Goal: Task Accomplishment & Management: Manage account settings

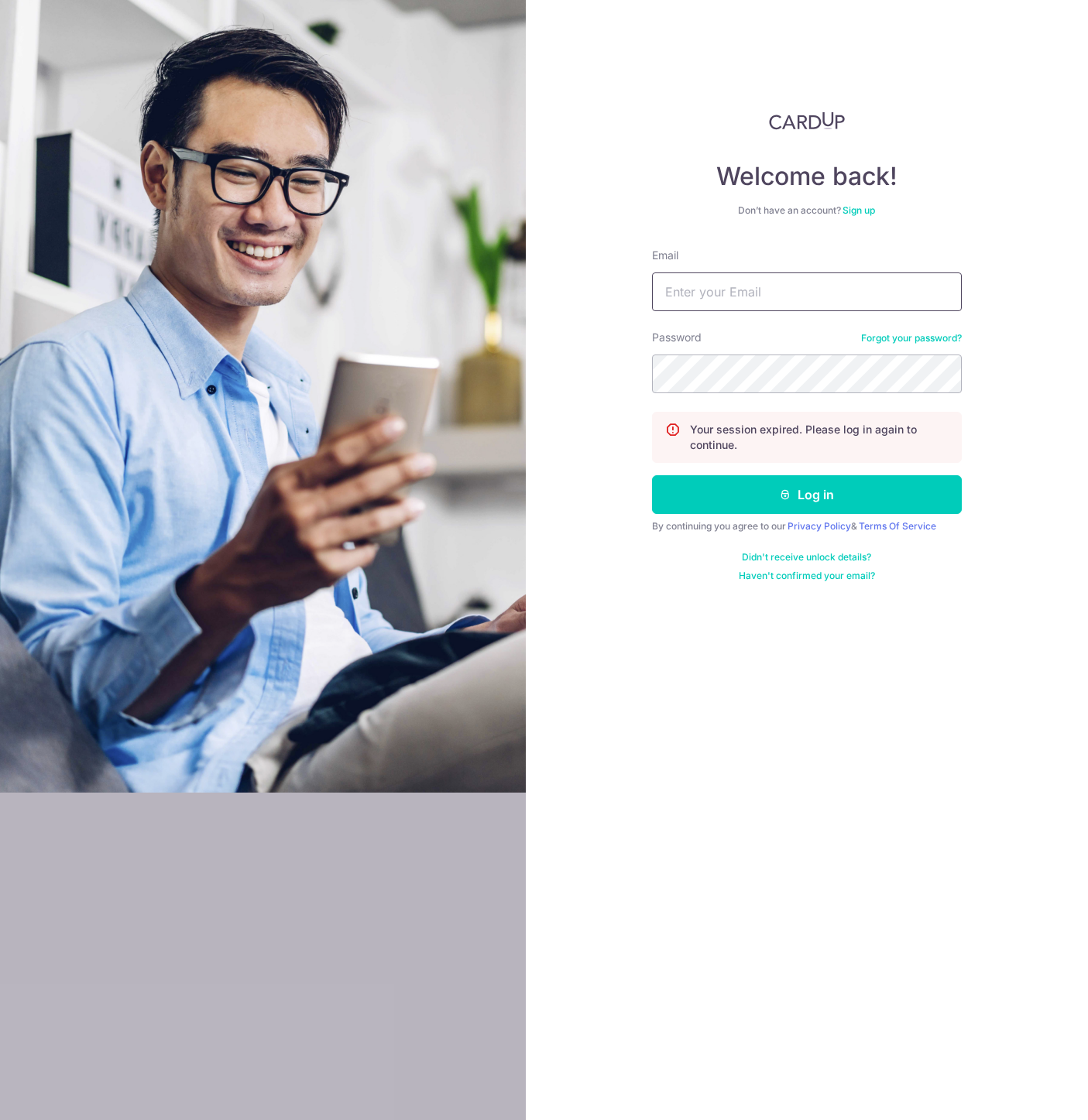
click at [789, 272] on input "Email" at bounding box center [806, 292] width 310 height 38
type input "slye@yahoo.com"
click at [748, 500] on button "Log in" at bounding box center [806, 495] width 310 height 38
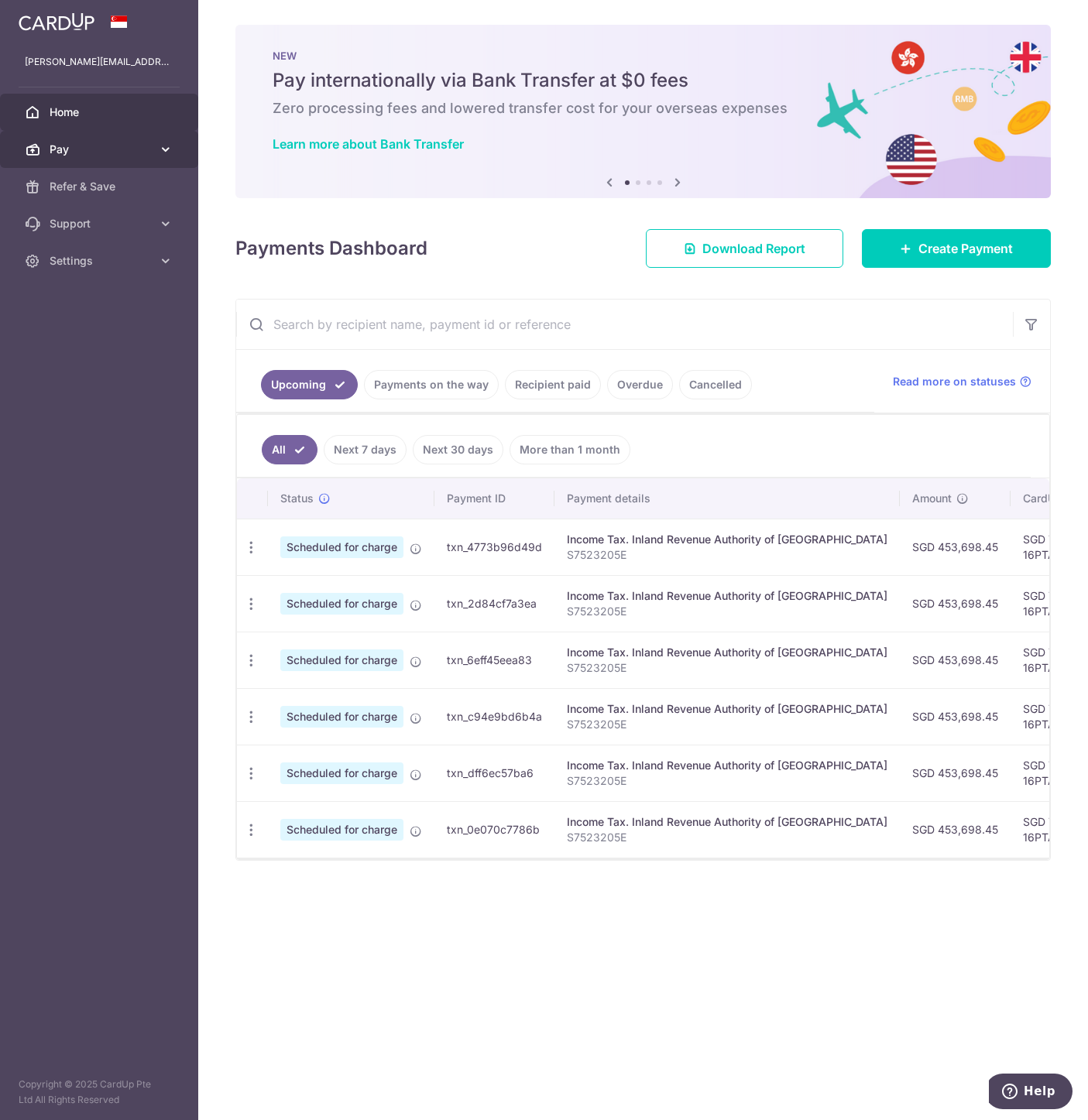
click at [127, 151] on span "Pay" at bounding box center [100, 149] width 102 height 15
click at [75, 192] on span "Payments" at bounding box center [100, 186] width 102 height 15
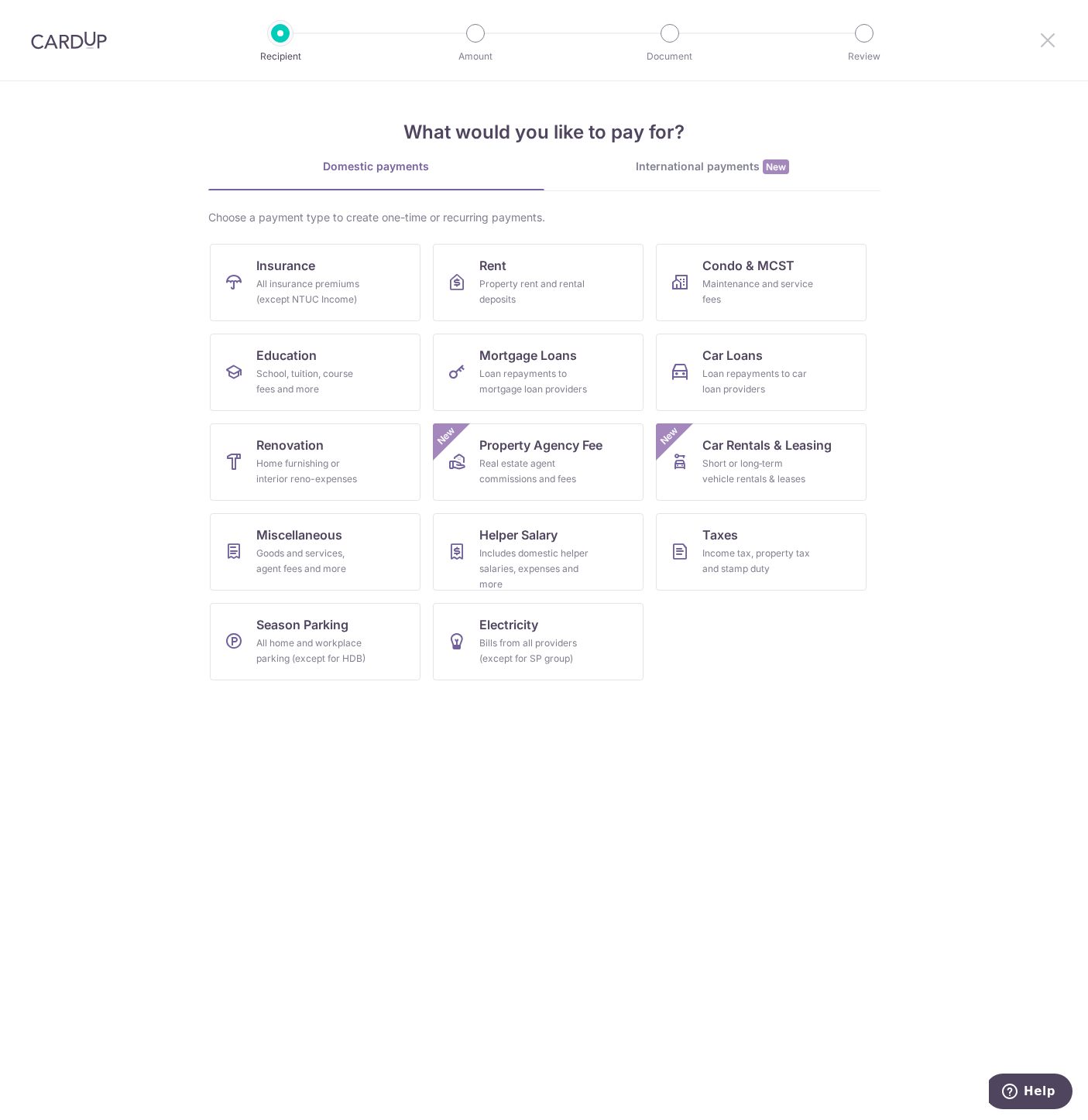
click at [1047, 42] on icon at bounding box center [1047, 39] width 18 height 19
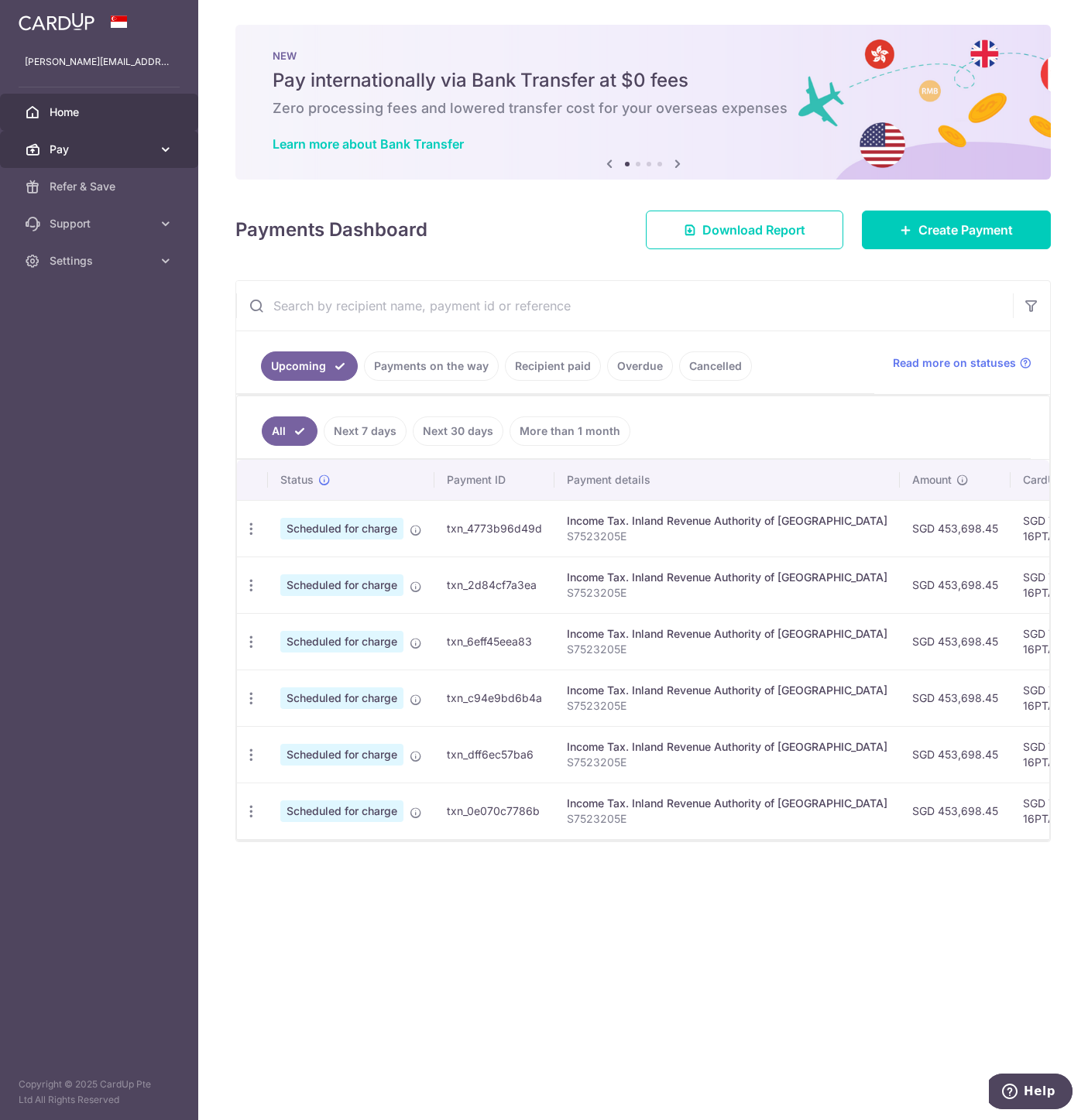
click at [150, 150] on span "Pay" at bounding box center [100, 149] width 102 height 15
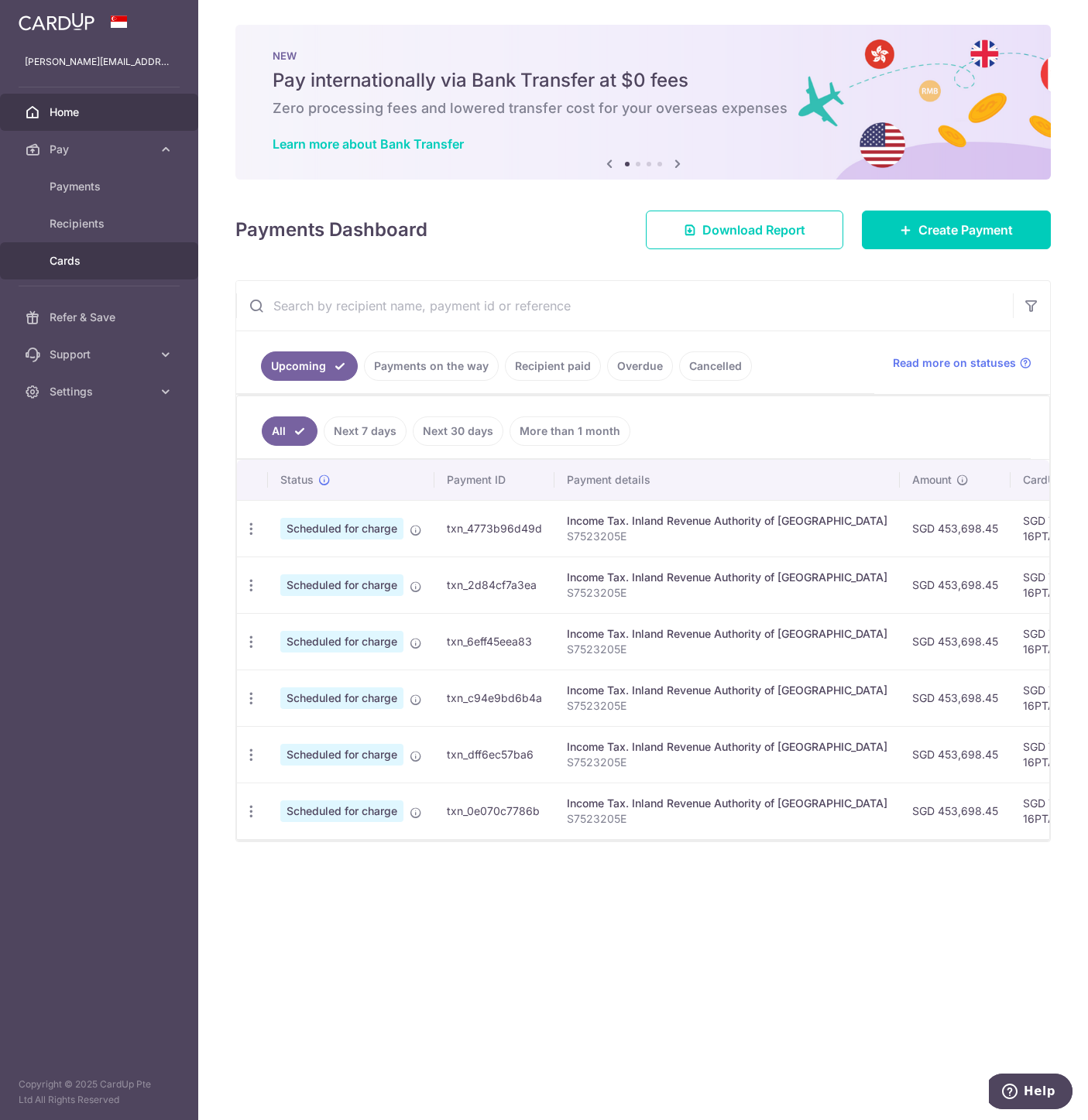
click at [70, 262] on span "Cards" at bounding box center [100, 261] width 102 height 15
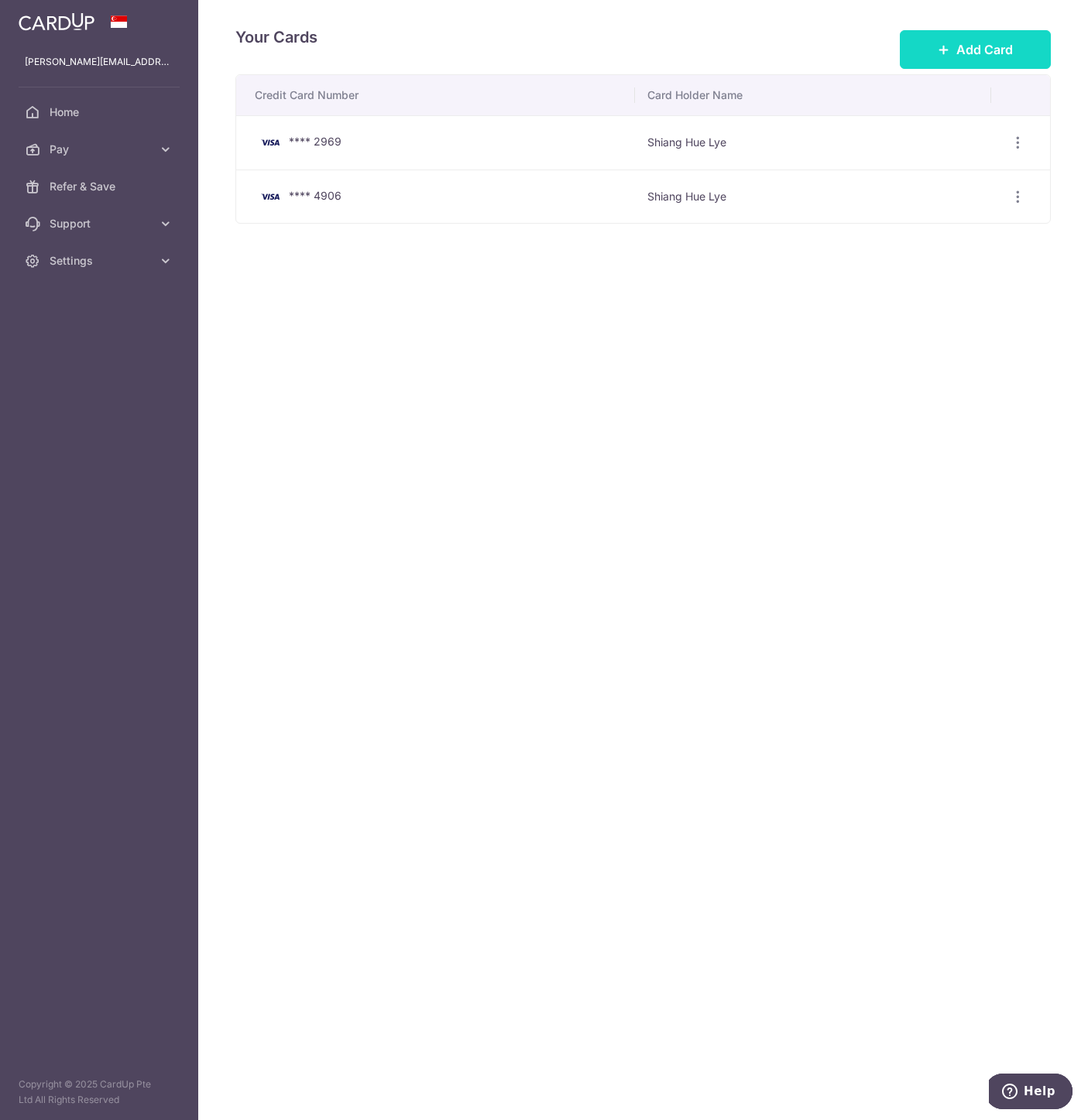
click at [963, 50] on span "Add Card" at bounding box center [984, 49] width 56 height 18
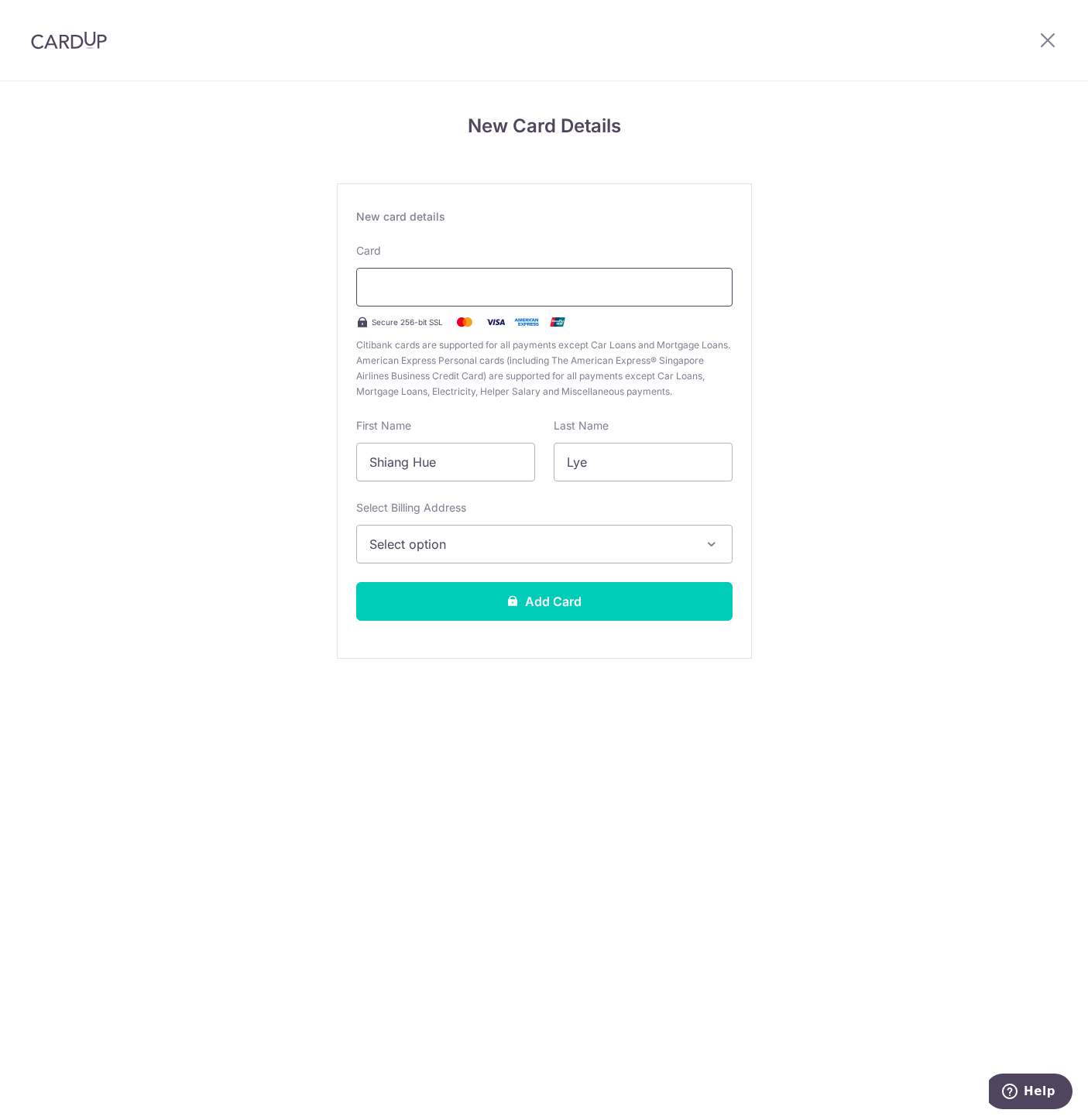
click at [728, 282] on div at bounding box center [544, 287] width 376 height 38
click at [460, 553] on span "Select option" at bounding box center [529, 544] width 322 height 18
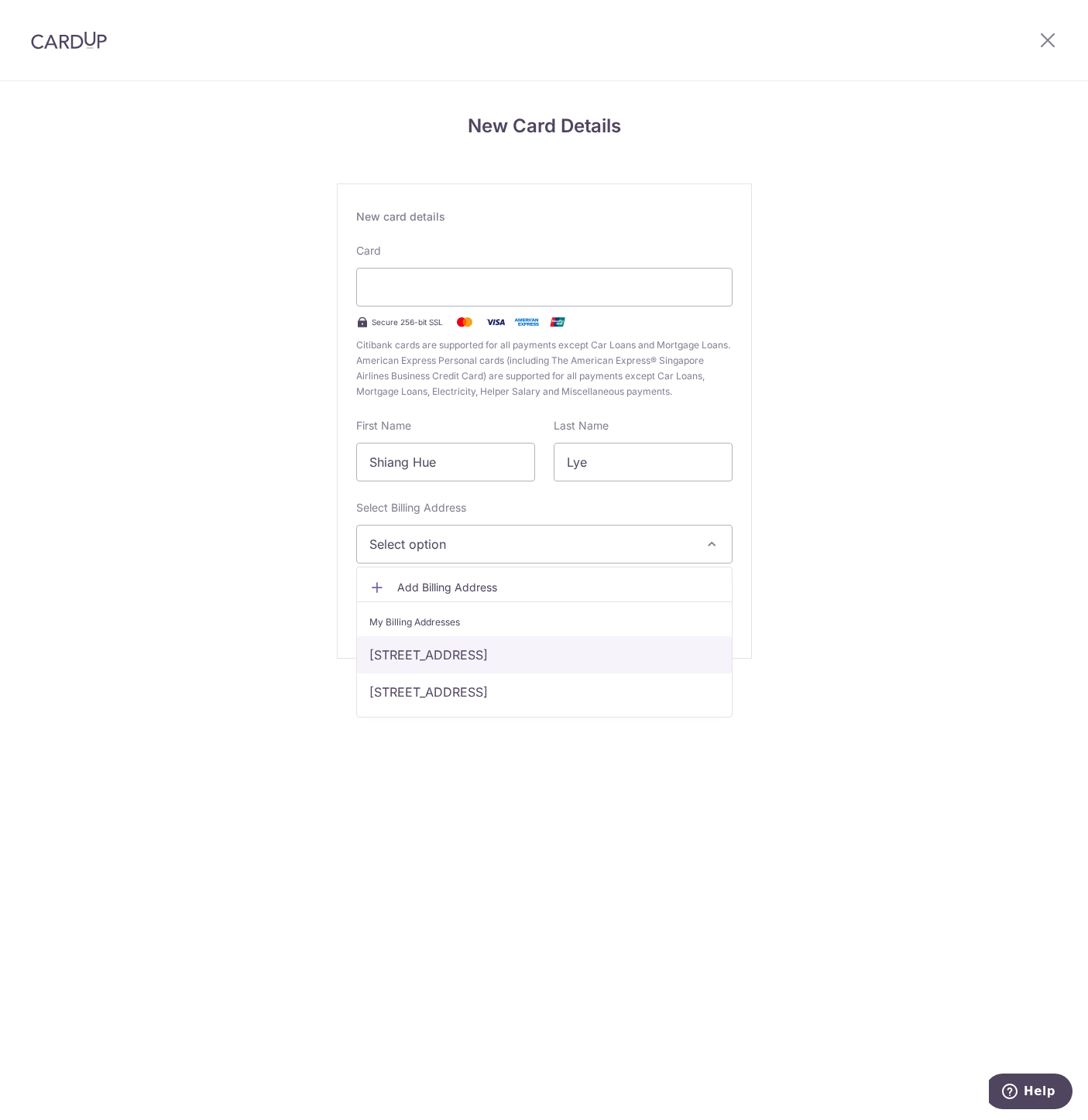
click at [470, 653] on link "[STREET_ADDRESS]" at bounding box center [544, 654] width 375 height 37
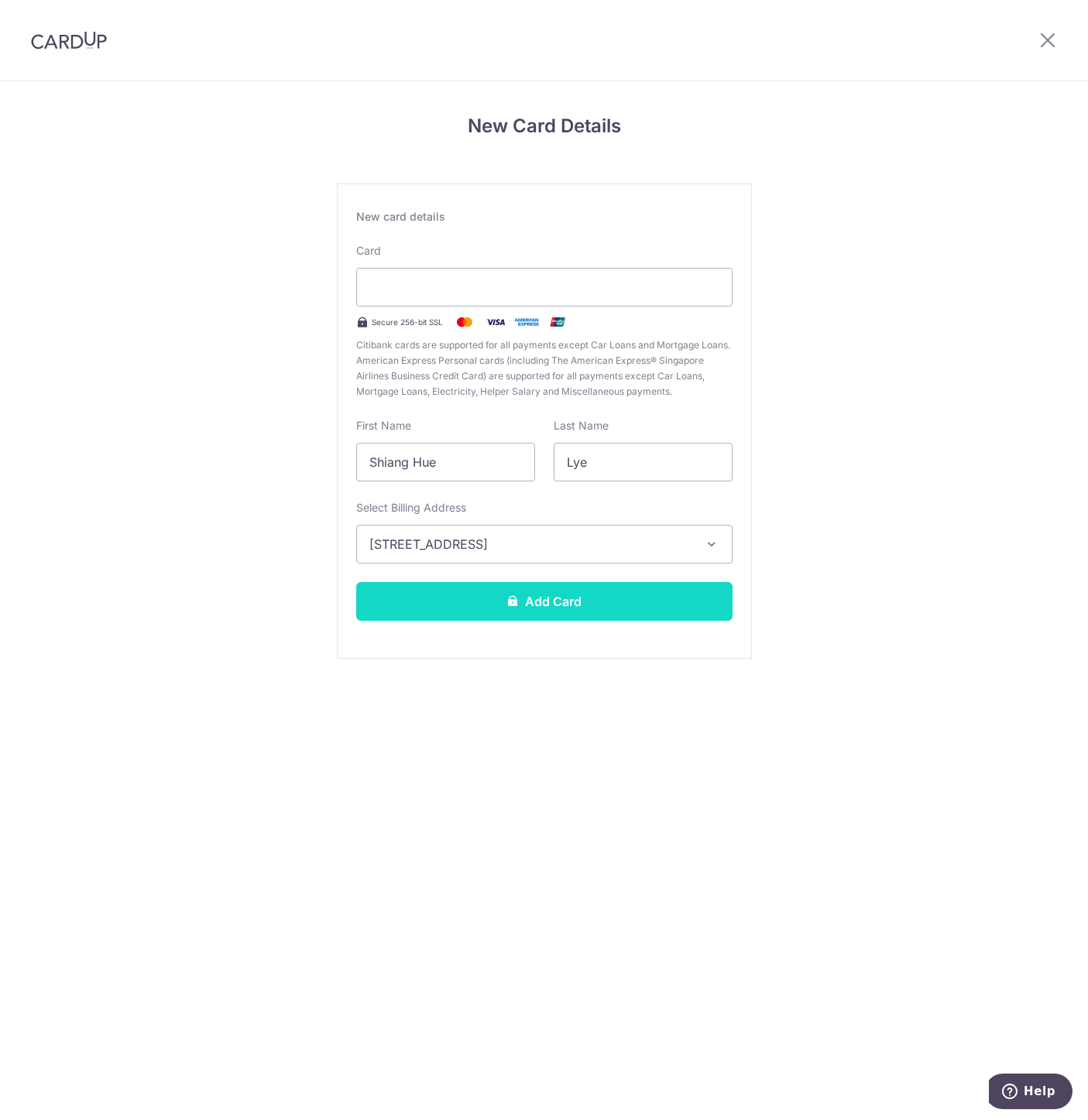
click at [486, 599] on button "Add Card" at bounding box center [544, 601] width 376 height 38
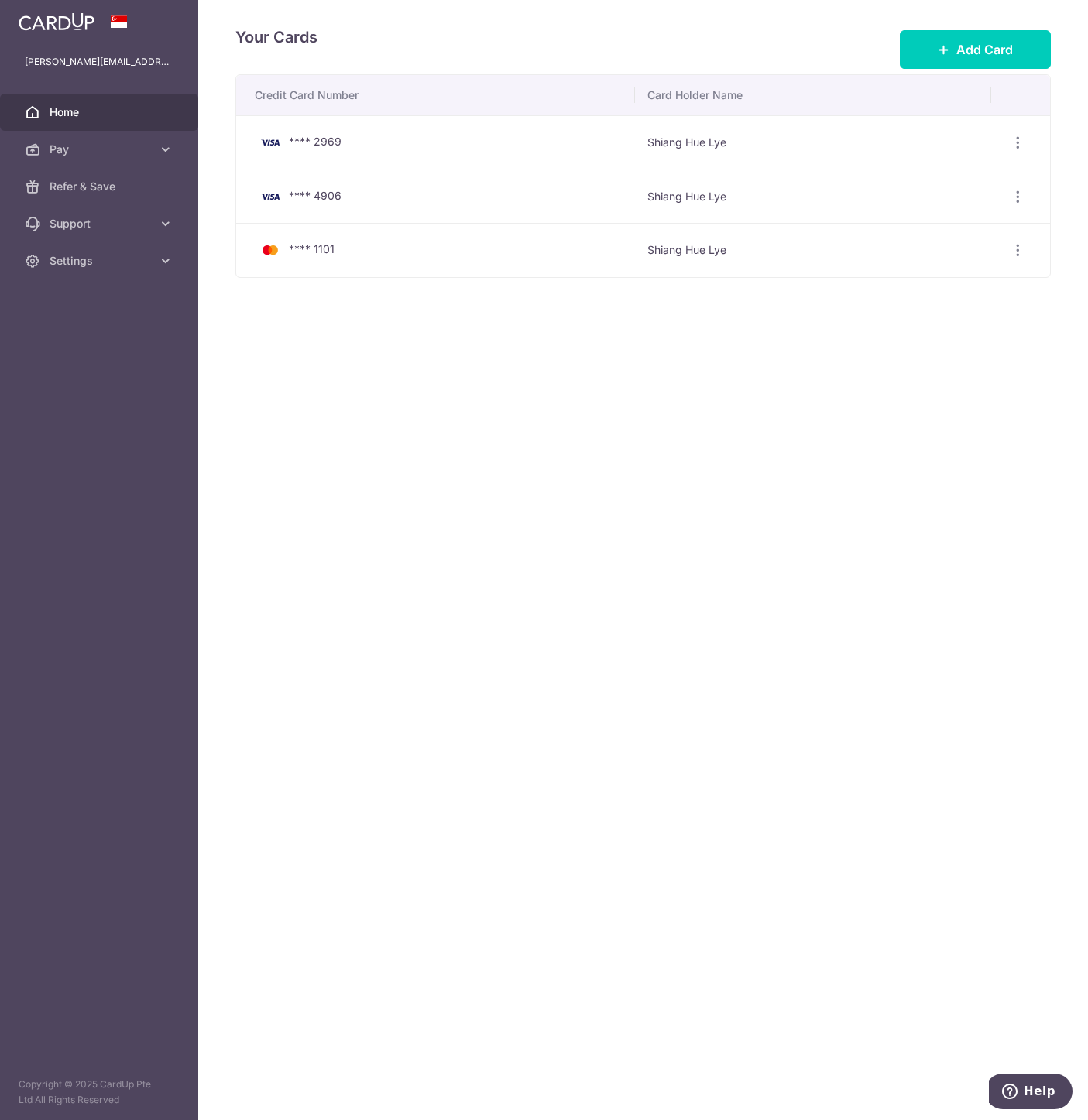
click at [36, 110] on icon at bounding box center [32, 112] width 15 height 15
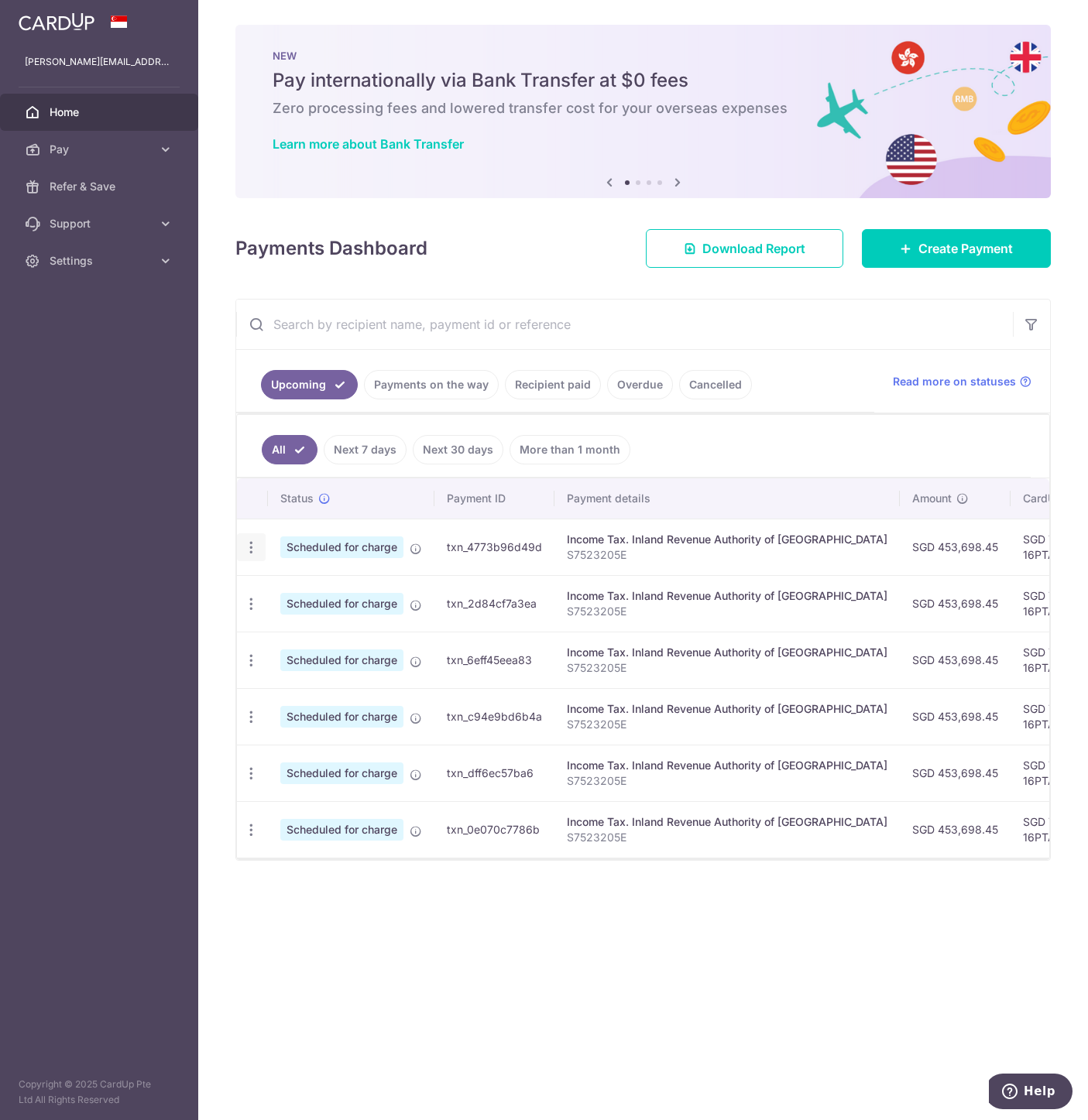
click at [248, 550] on icon "button" at bounding box center [251, 548] width 16 height 16
click at [303, 585] on span "Update payment" at bounding box center [334, 590] width 106 height 18
radio input "true"
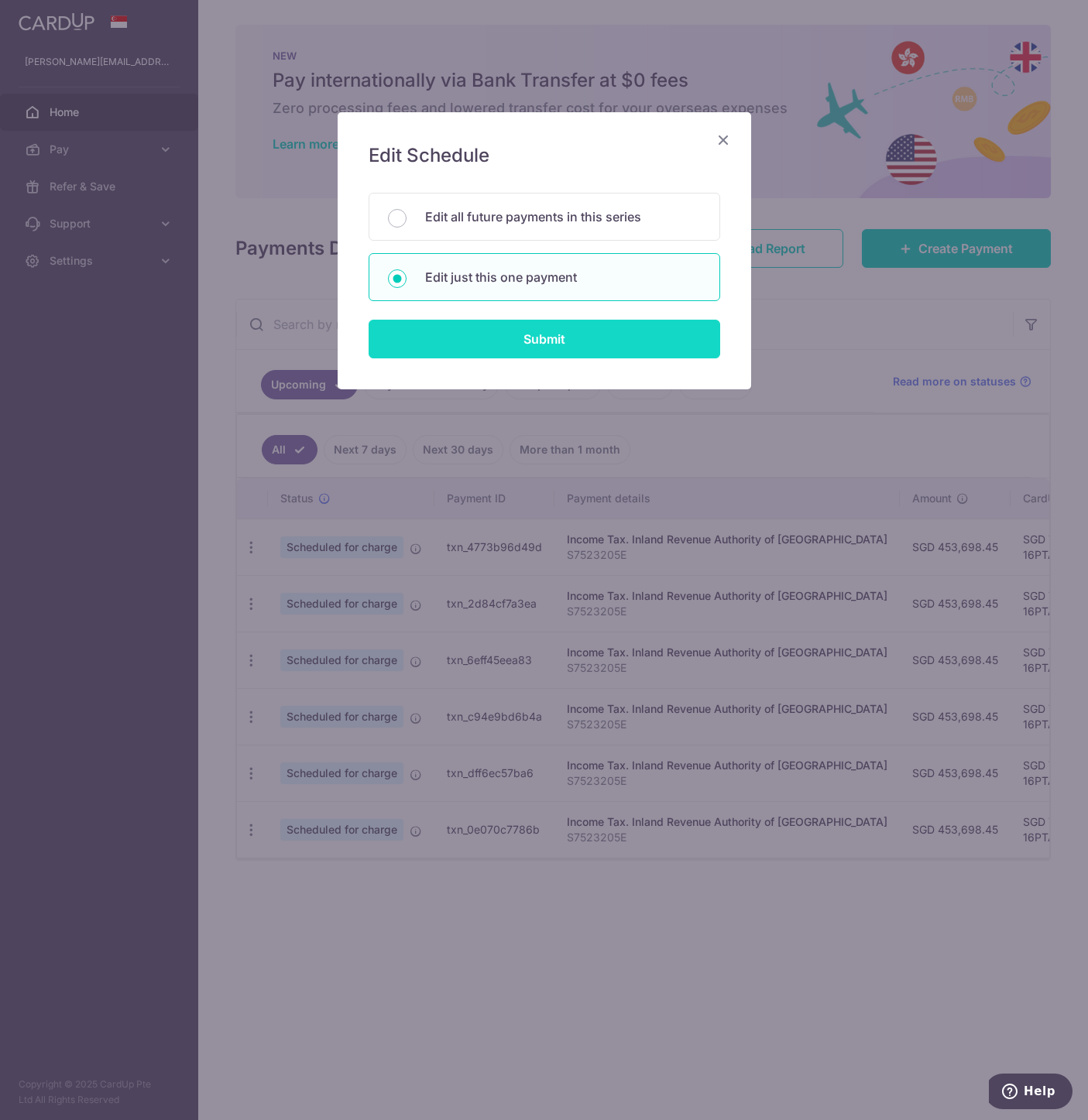
click at [457, 347] on input "Submit" at bounding box center [544, 339] width 352 height 38
radio input "true"
type input "453,698.45"
type input "[DATE]"
type input "S7523205E"
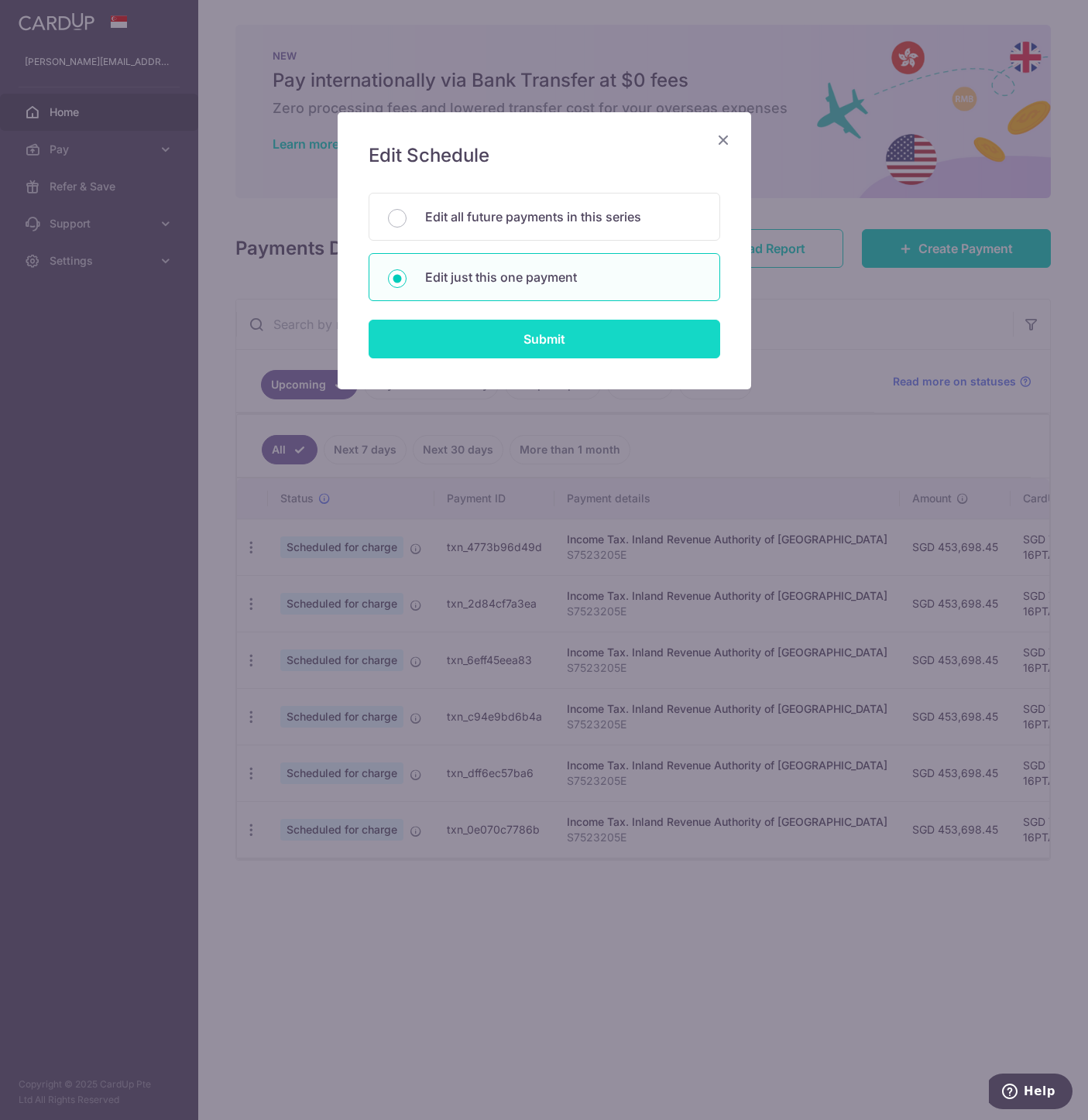
type input "16PTAX25"
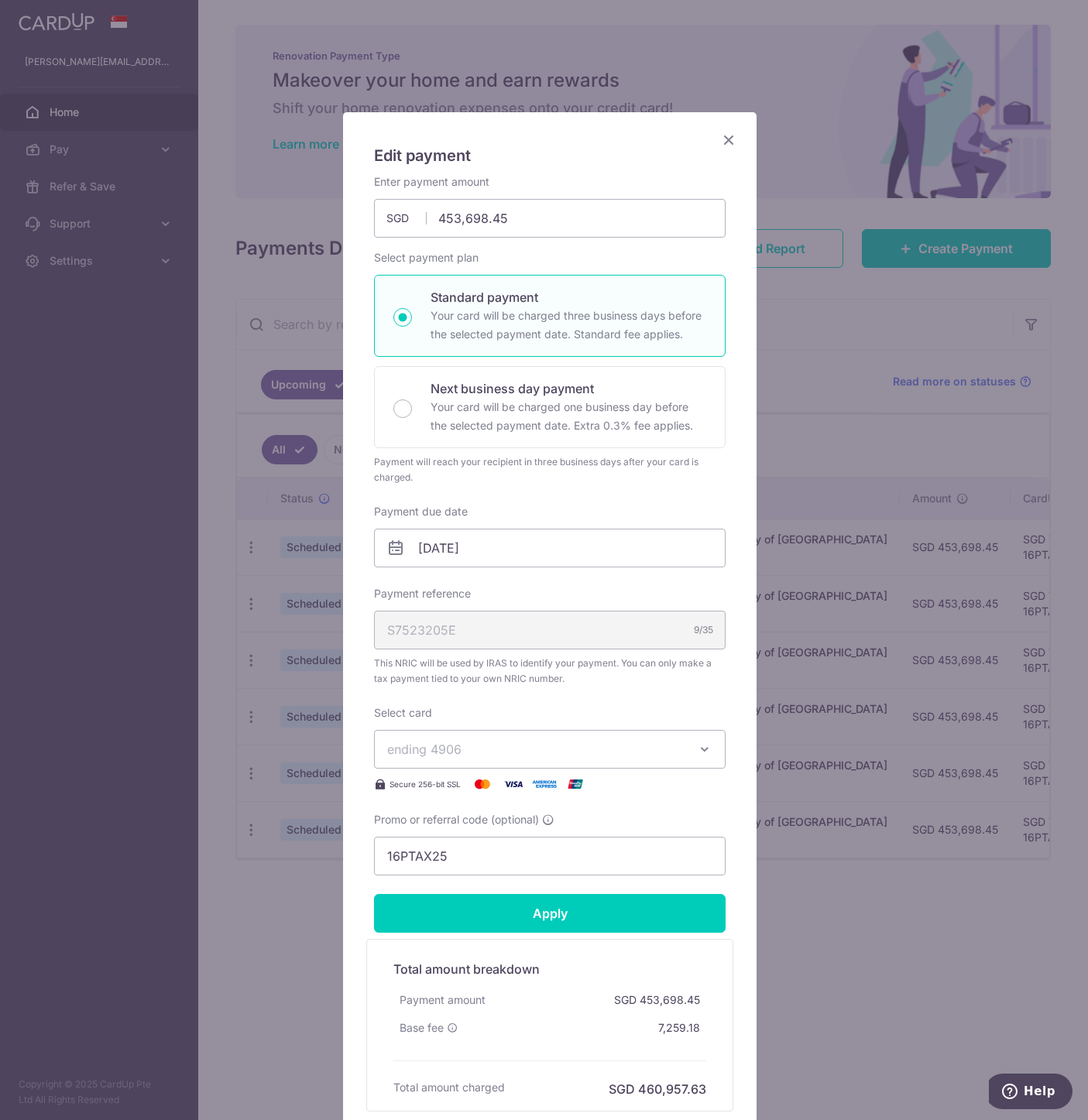
click at [627, 751] on span "ending 4906" at bounding box center [536, 749] width 297 height 18
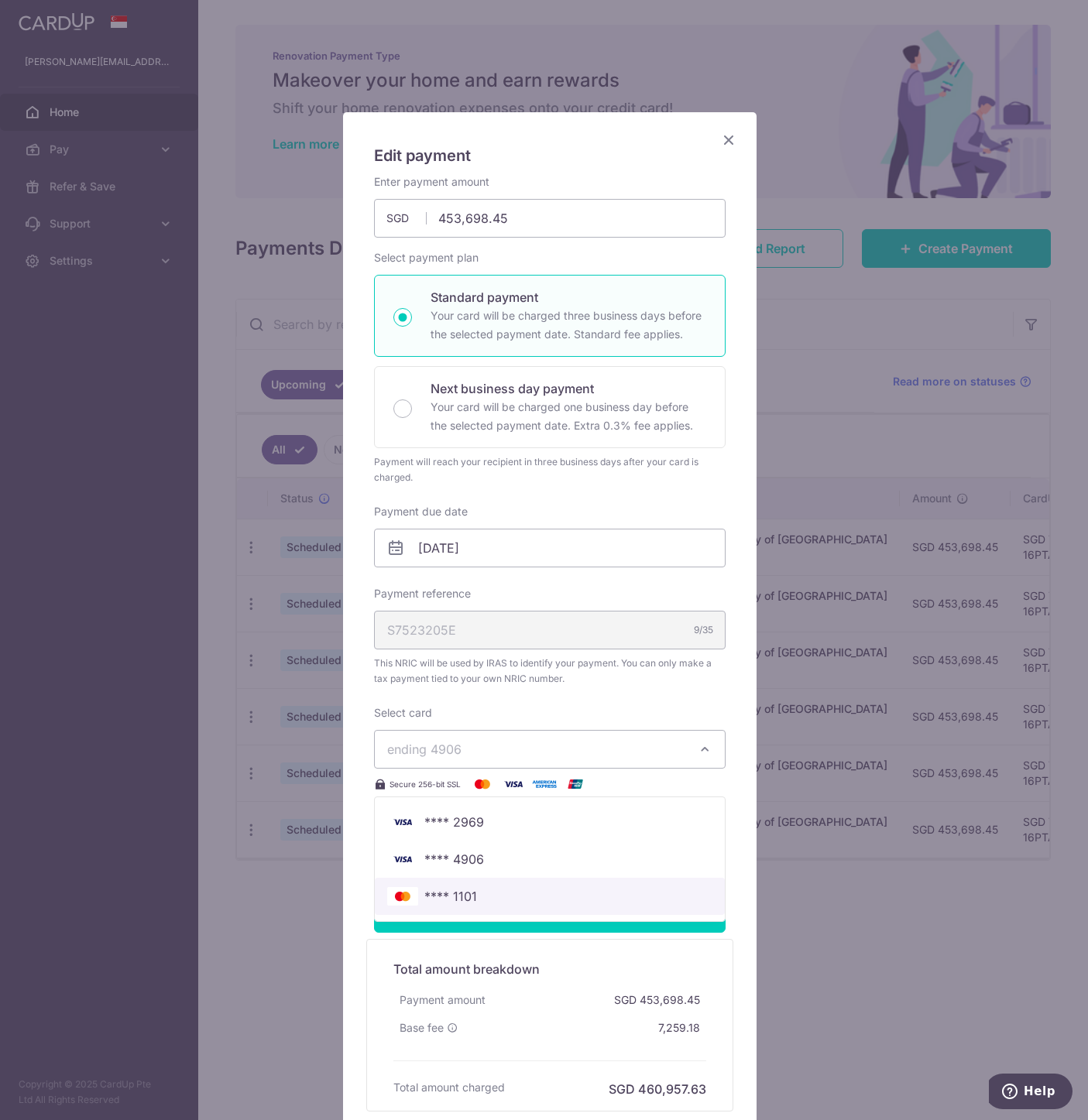
click at [598, 900] on span "**** 1101" at bounding box center [549, 897] width 325 height 18
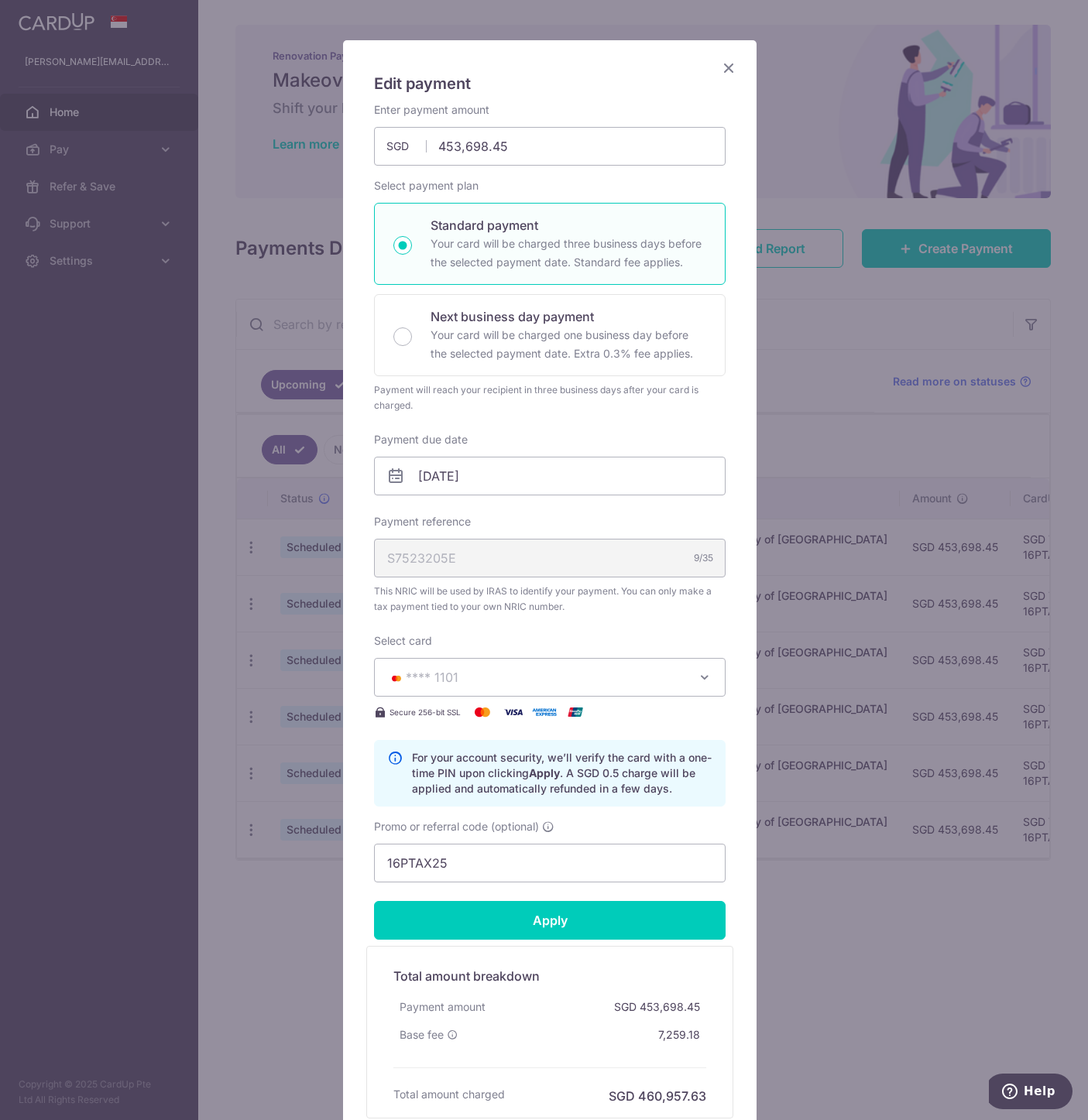
scroll to position [155, 0]
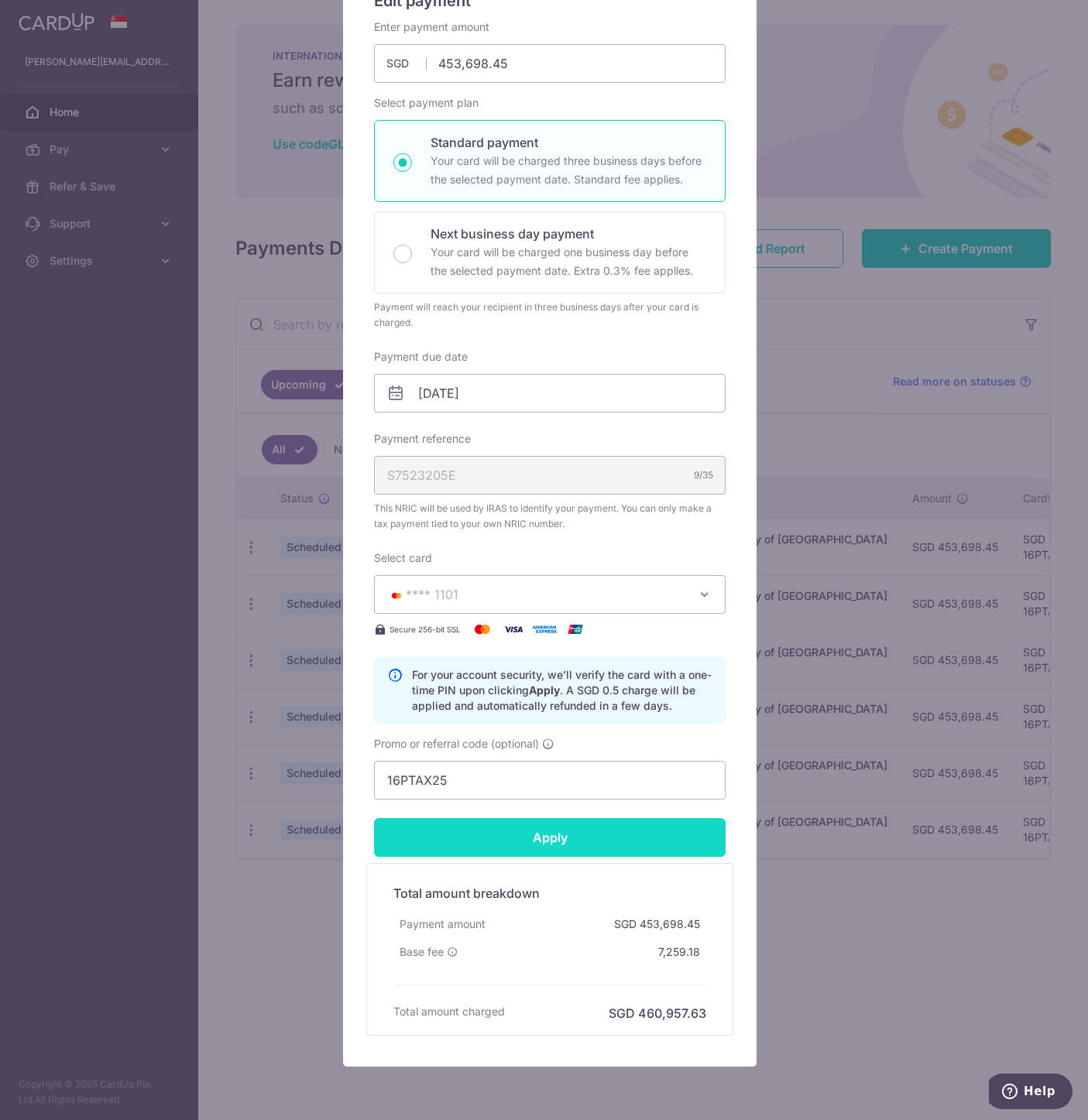
click at [529, 851] on input "Apply" at bounding box center [549, 837] width 352 height 38
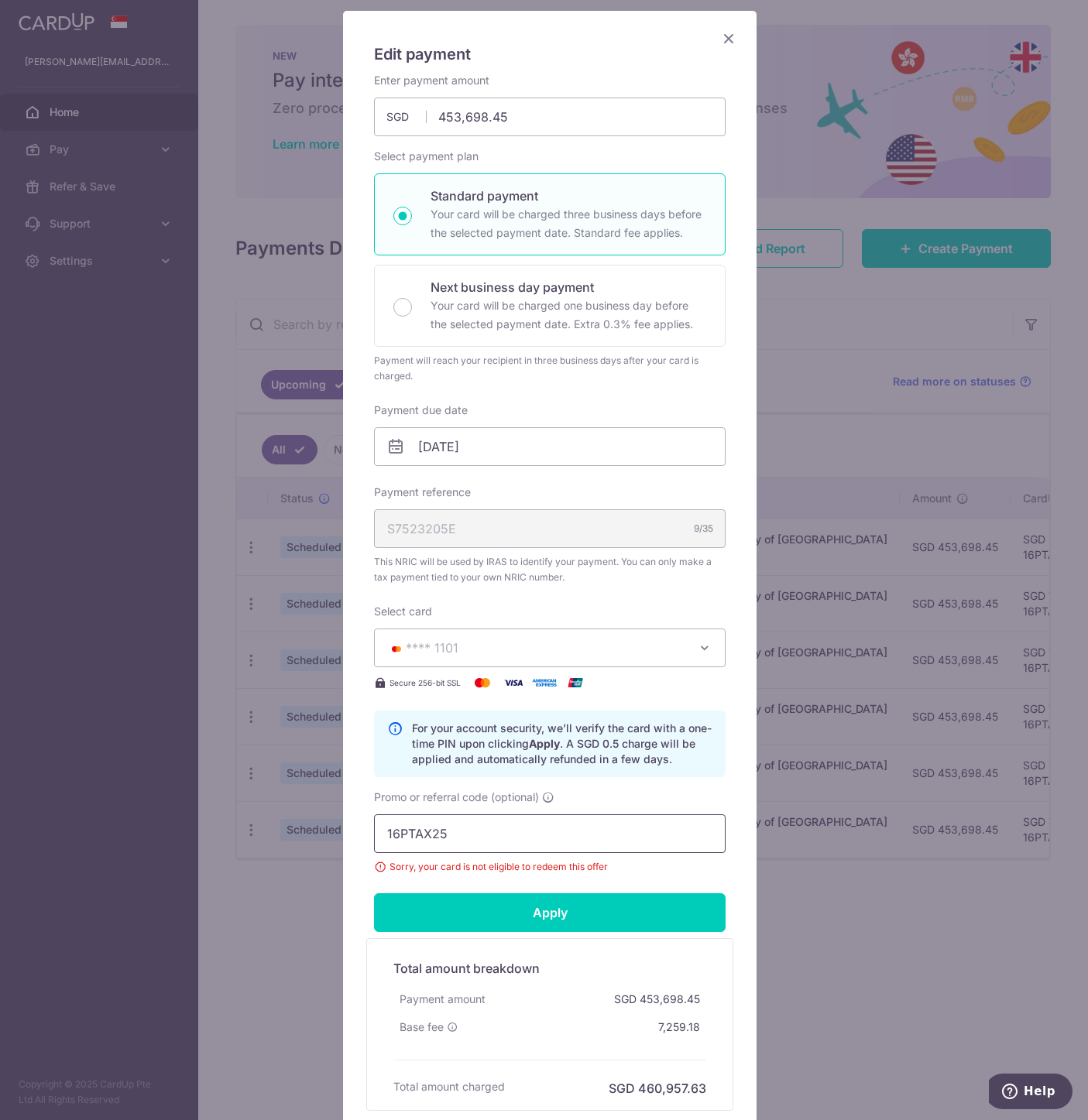
scroll to position [77, 0]
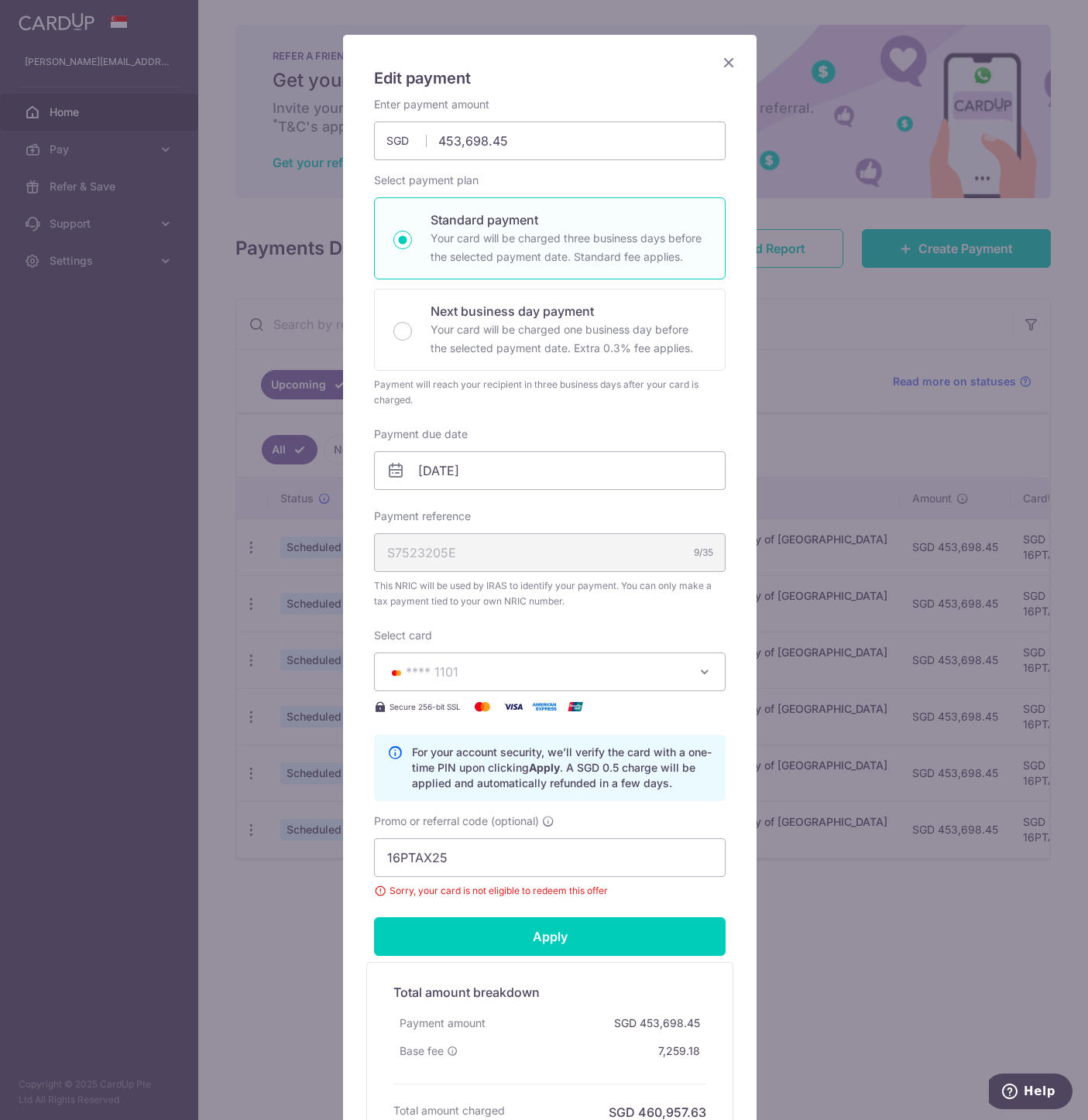
drag, startPoint x: 939, startPoint y: 903, endPoint x: 929, endPoint y: 833, distance: 70.7
click at [939, 903] on div "Edit payment By clicking apply, you will make changes to all payments to Inland…" at bounding box center [544, 560] width 1088 height 1120
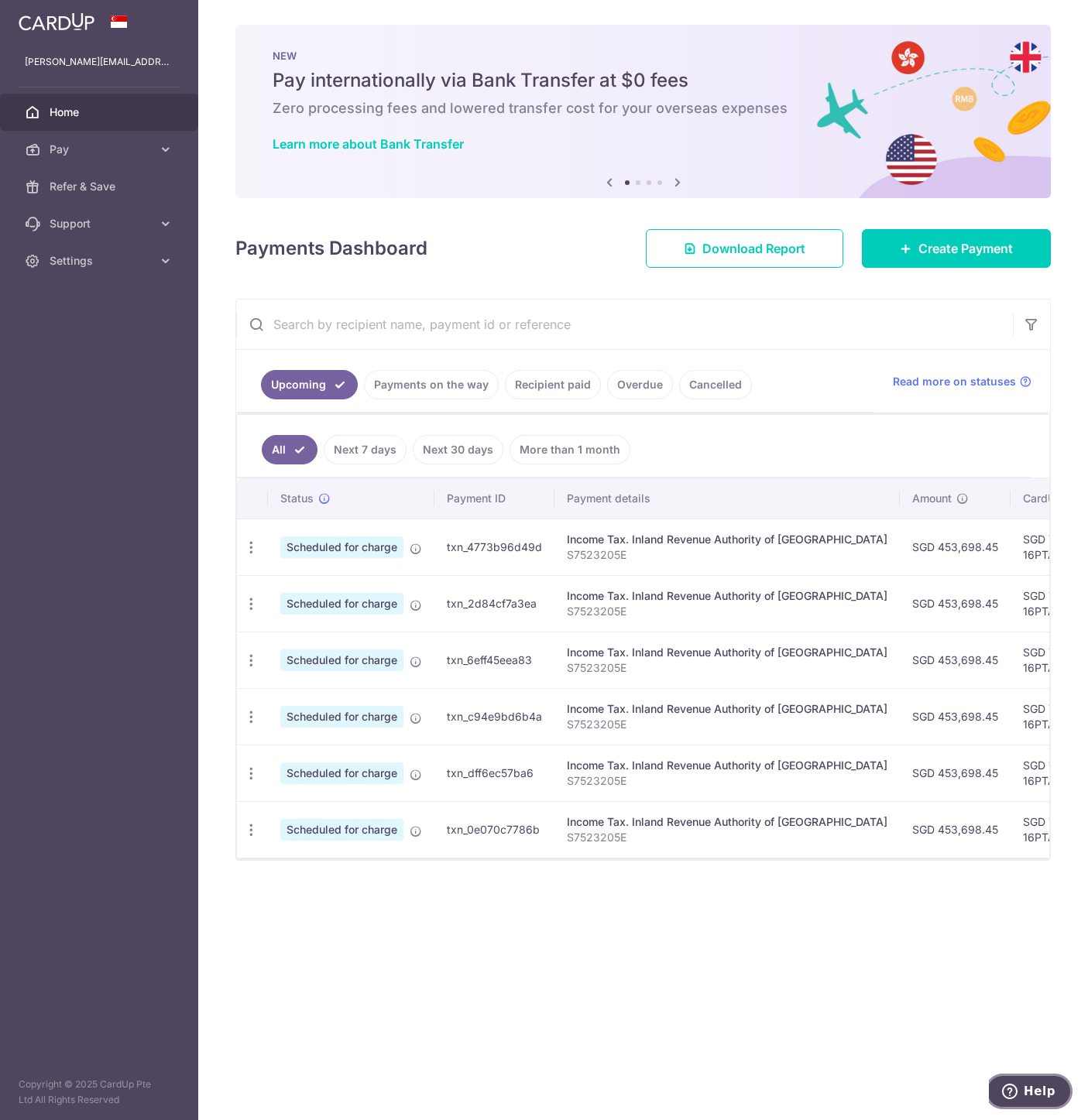
click at [1023, 1091] on span "Help" at bounding box center [1012, 1091] width 22 height 15
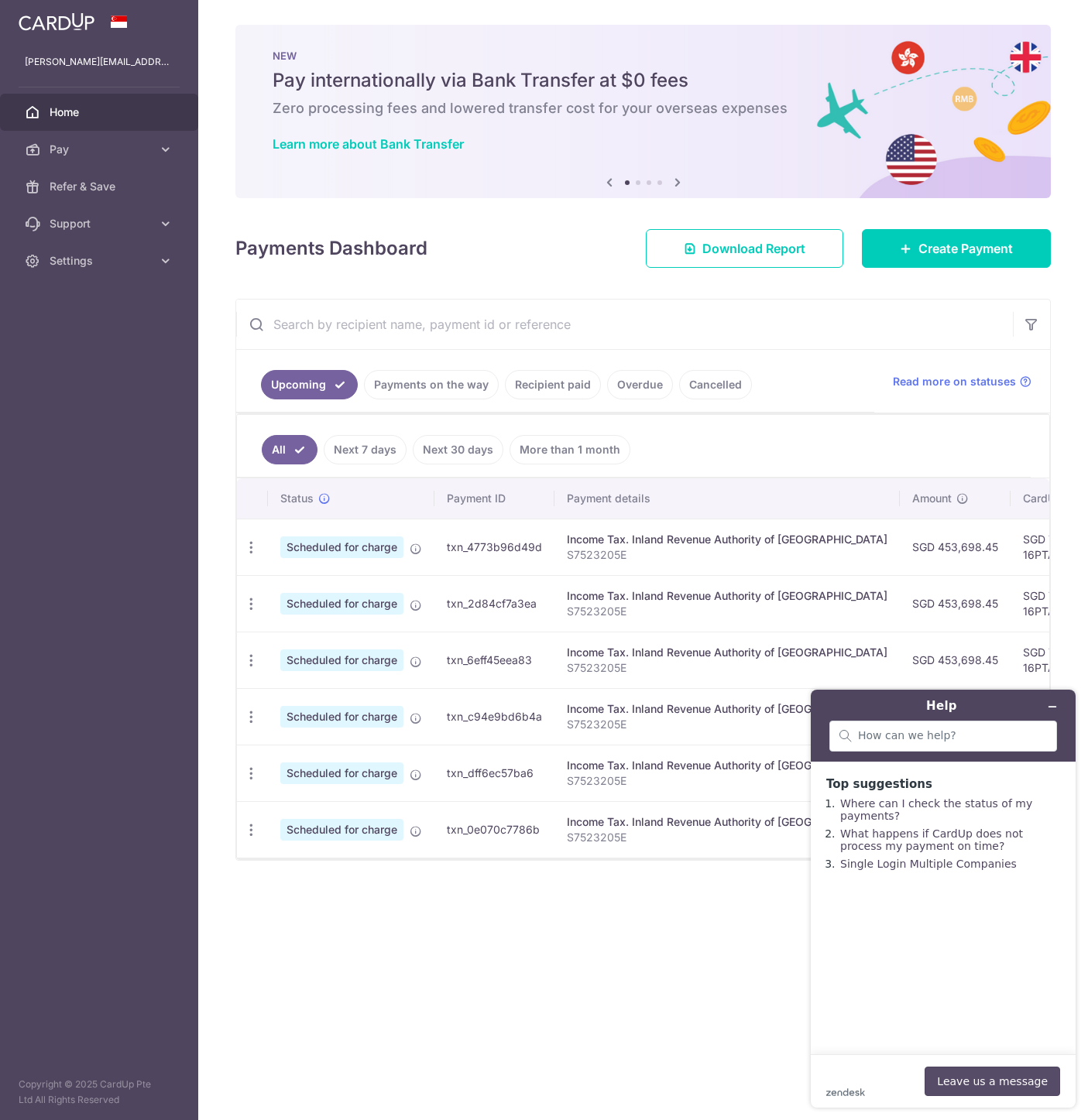
click at [986, 1083] on button "Leave us a message" at bounding box center [991, 1082] width 136 height 29
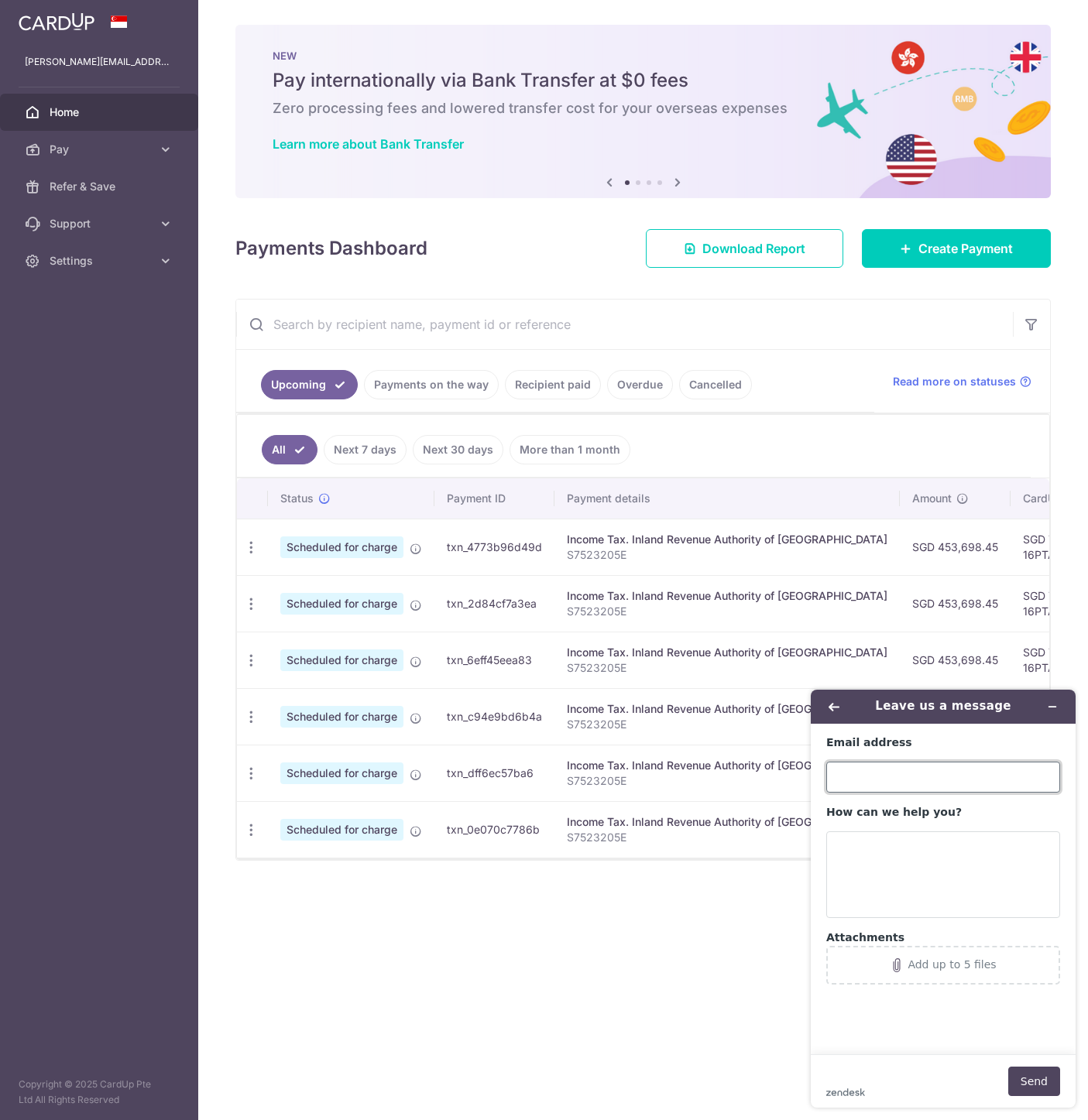
click at [885, 781] on input "Email address" at bounding box center [942, 777] width 234 height 31
type input "[PERSON_NAME][EMAIL_ADDRESS][DOMAIN_NAME]"
click at [888, 858] on textarea "How can we help you?" at bounding box center [942, 874] width 234 height 87
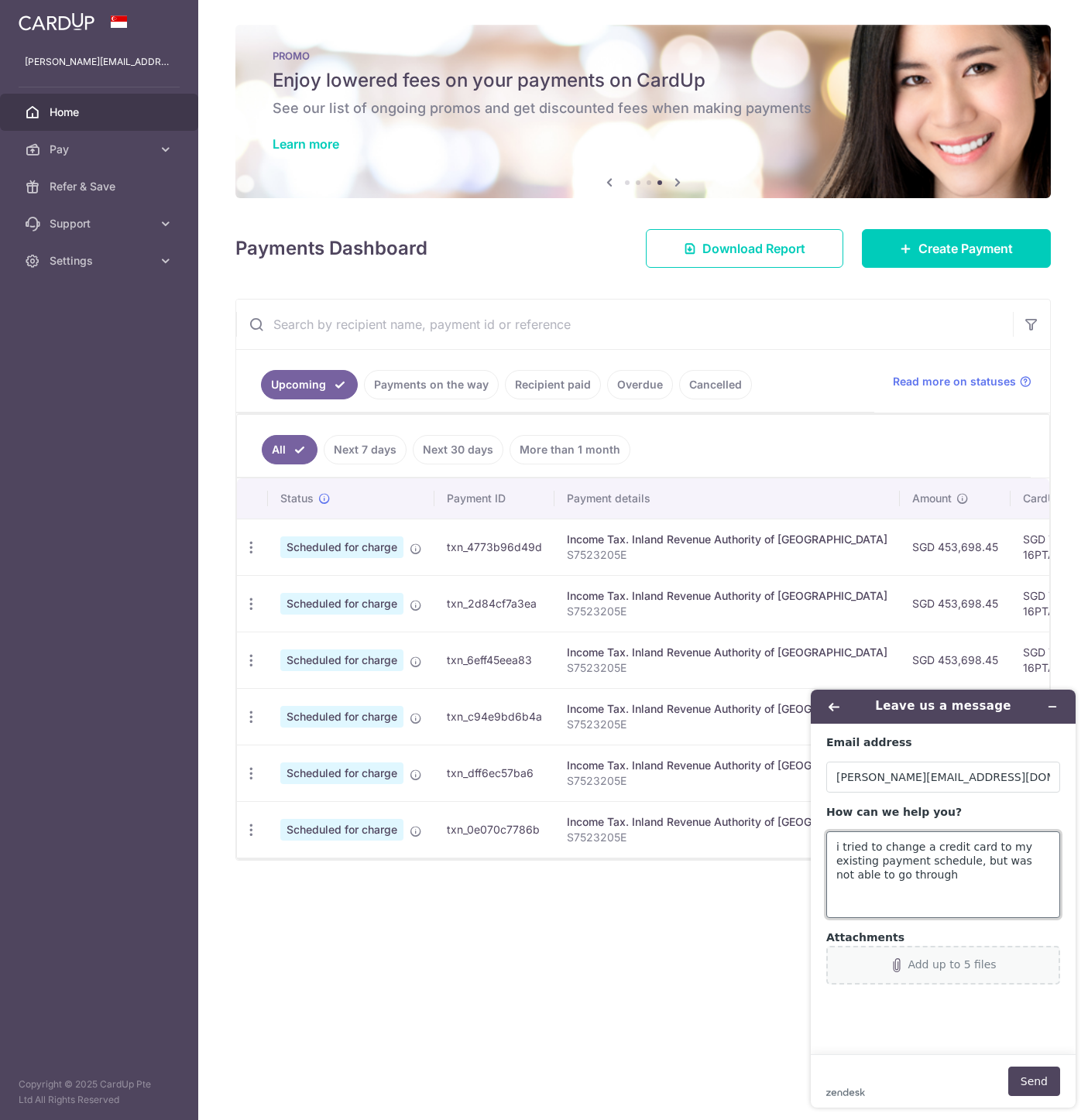
type textarea "i tried to change a credit card to my existing payment schedule, but was not ab…"
click at [959, 974] on button "Add up to 5 files" at bounding box center [942, 965] width 234 height 38
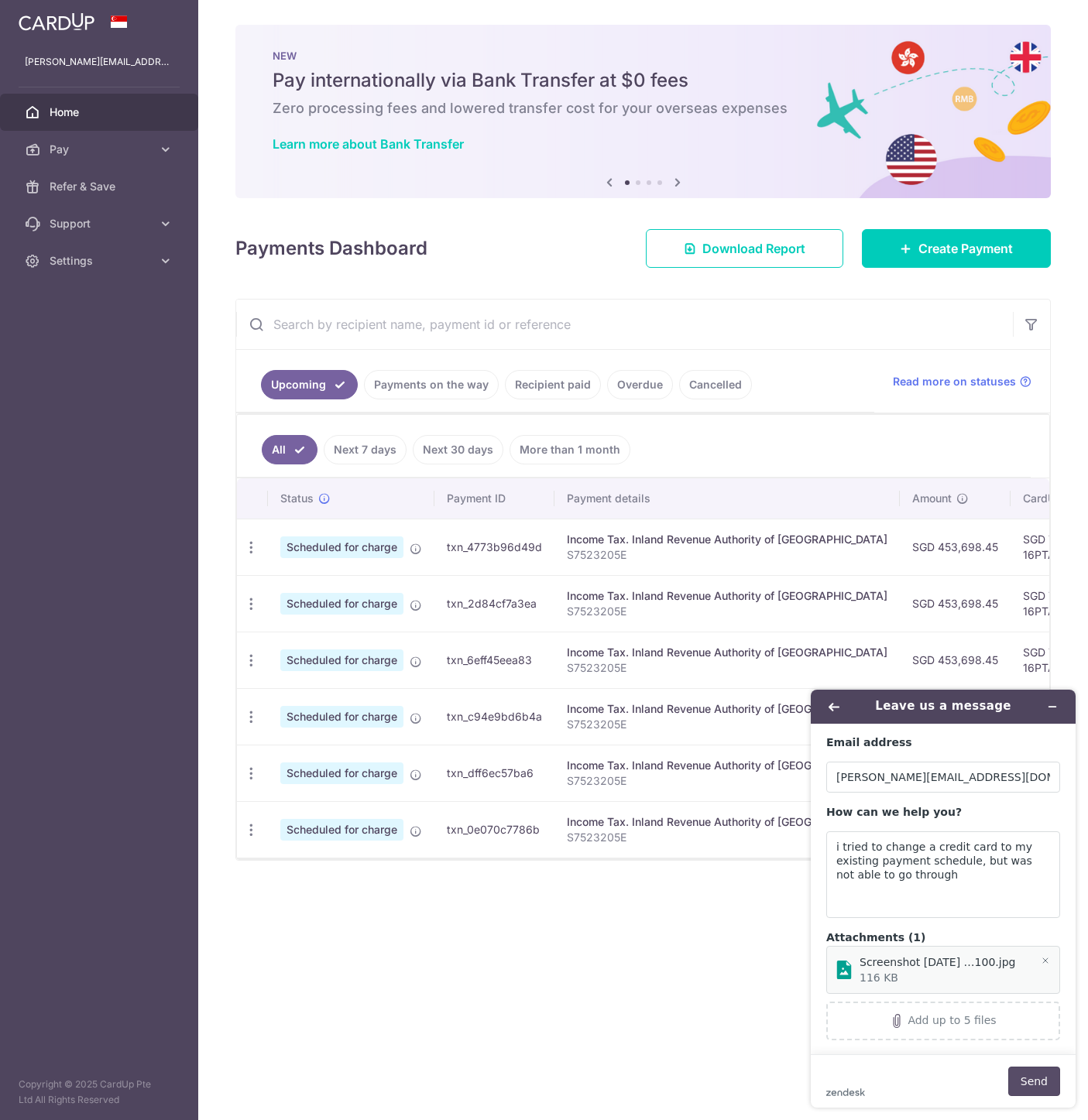
click at [1044, 1084] on button "Send" at bounding box center [1033, 1082] width 52 height 29
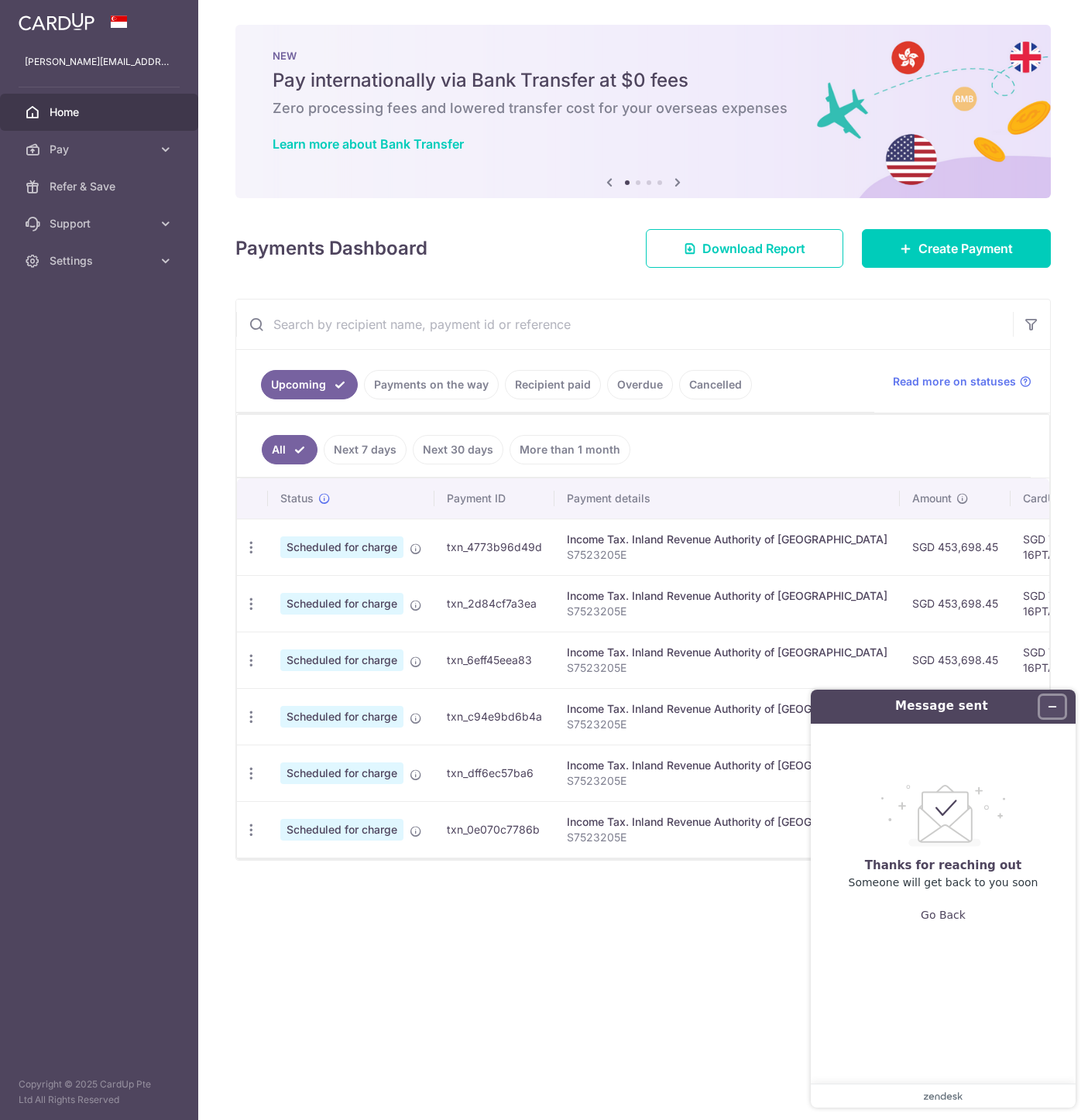
click at [1049, 704] on icon "Minimize widget" at bounding box center [1052, 707] width 11 height 11
